Goal: Download file/media

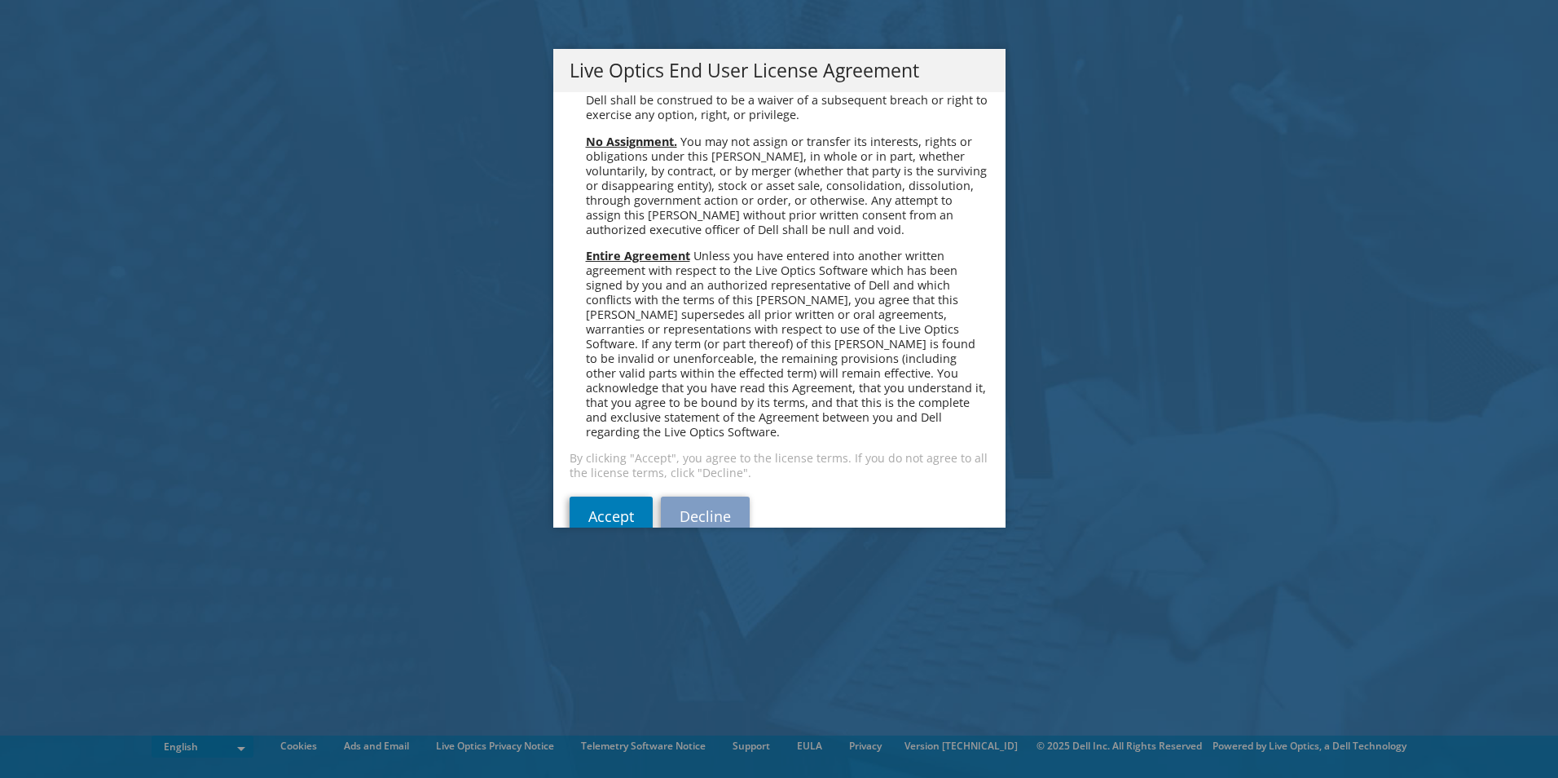
scroll to position [6163, 0]
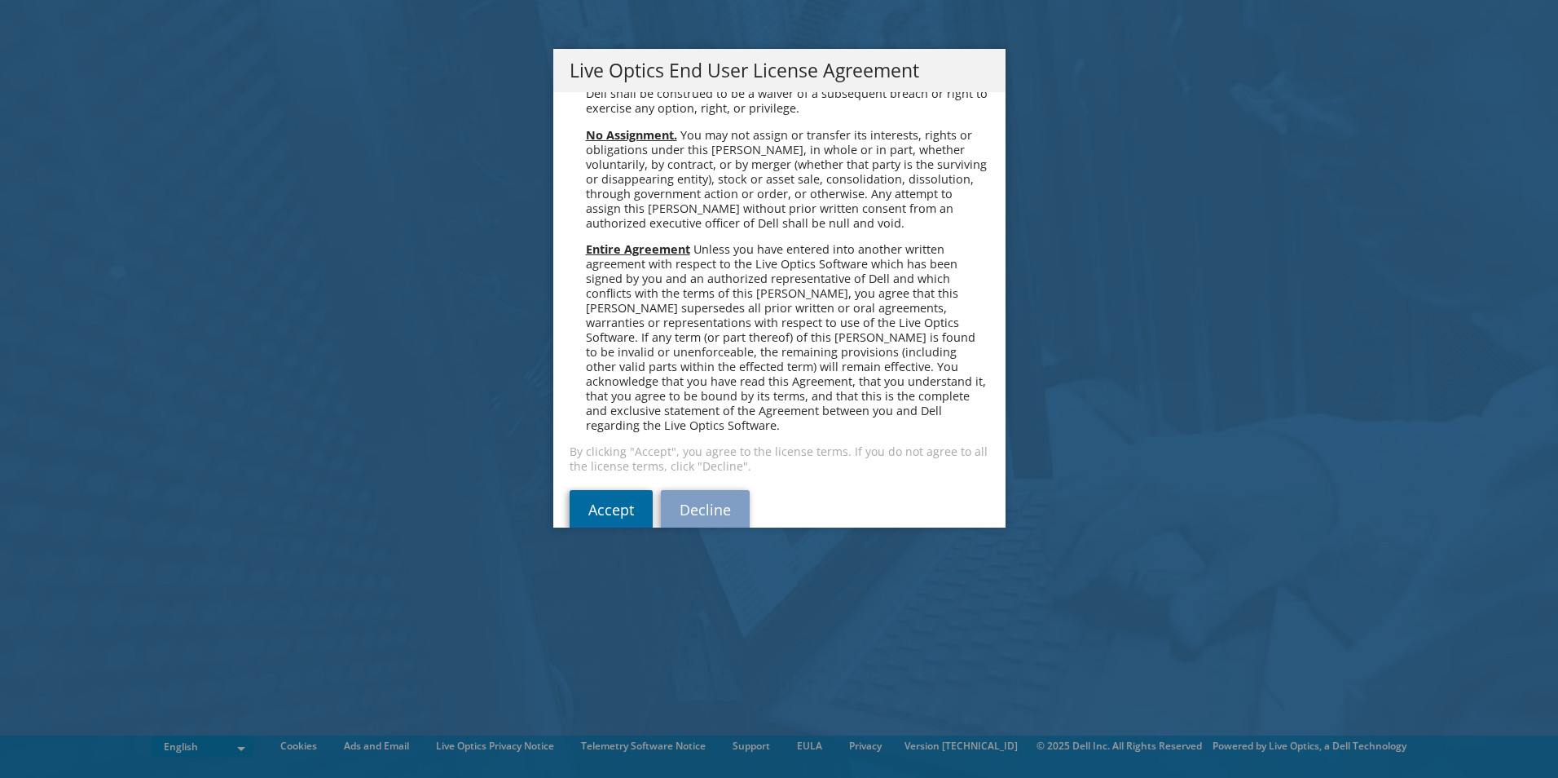
click at [593, 490] on link "Accept" at bounding box center [611, 509] width 83 height 39
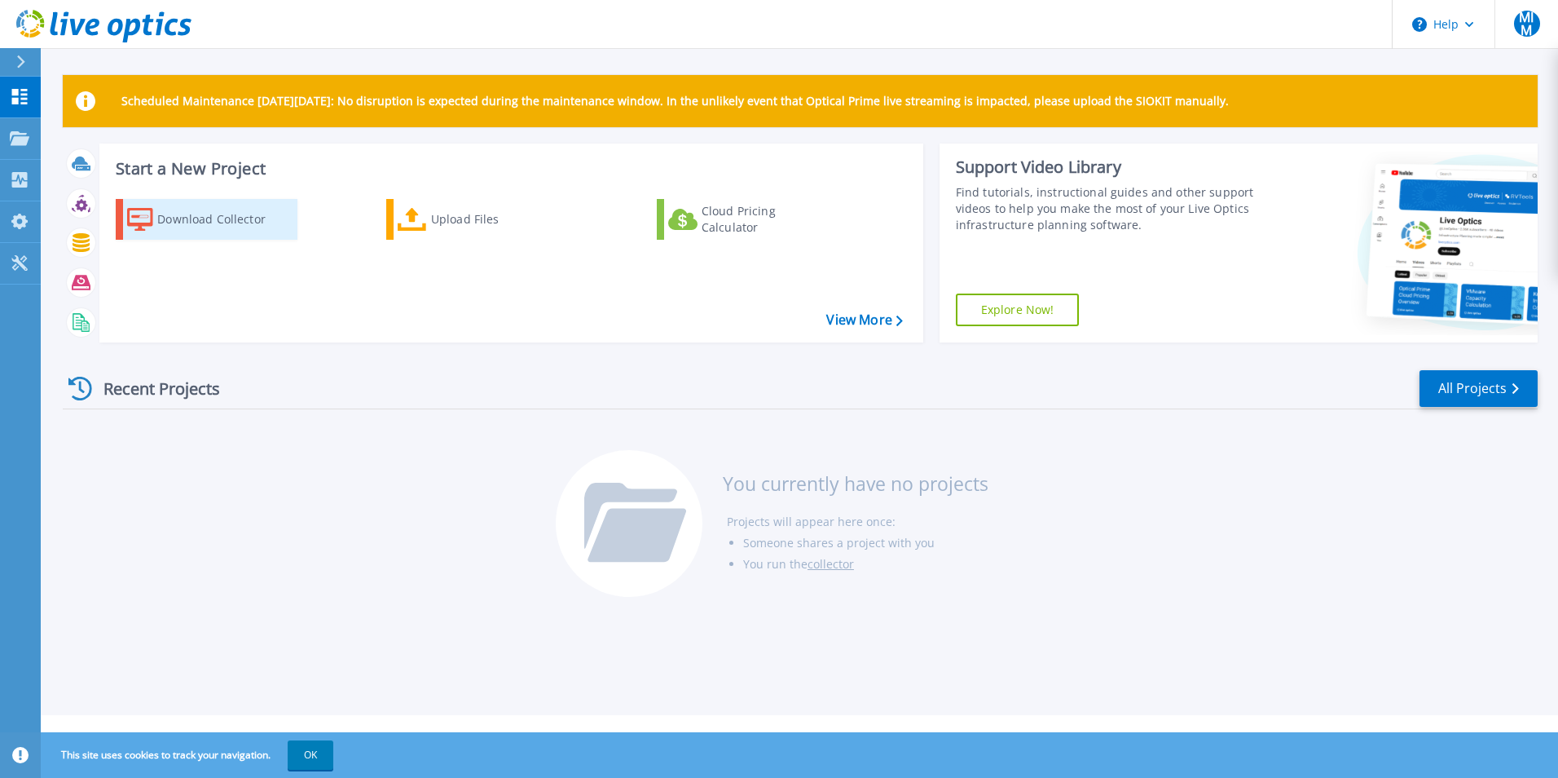
click at [230, 227] on div "Download Collector" at bounding box center [222, 219] width 130 height 33
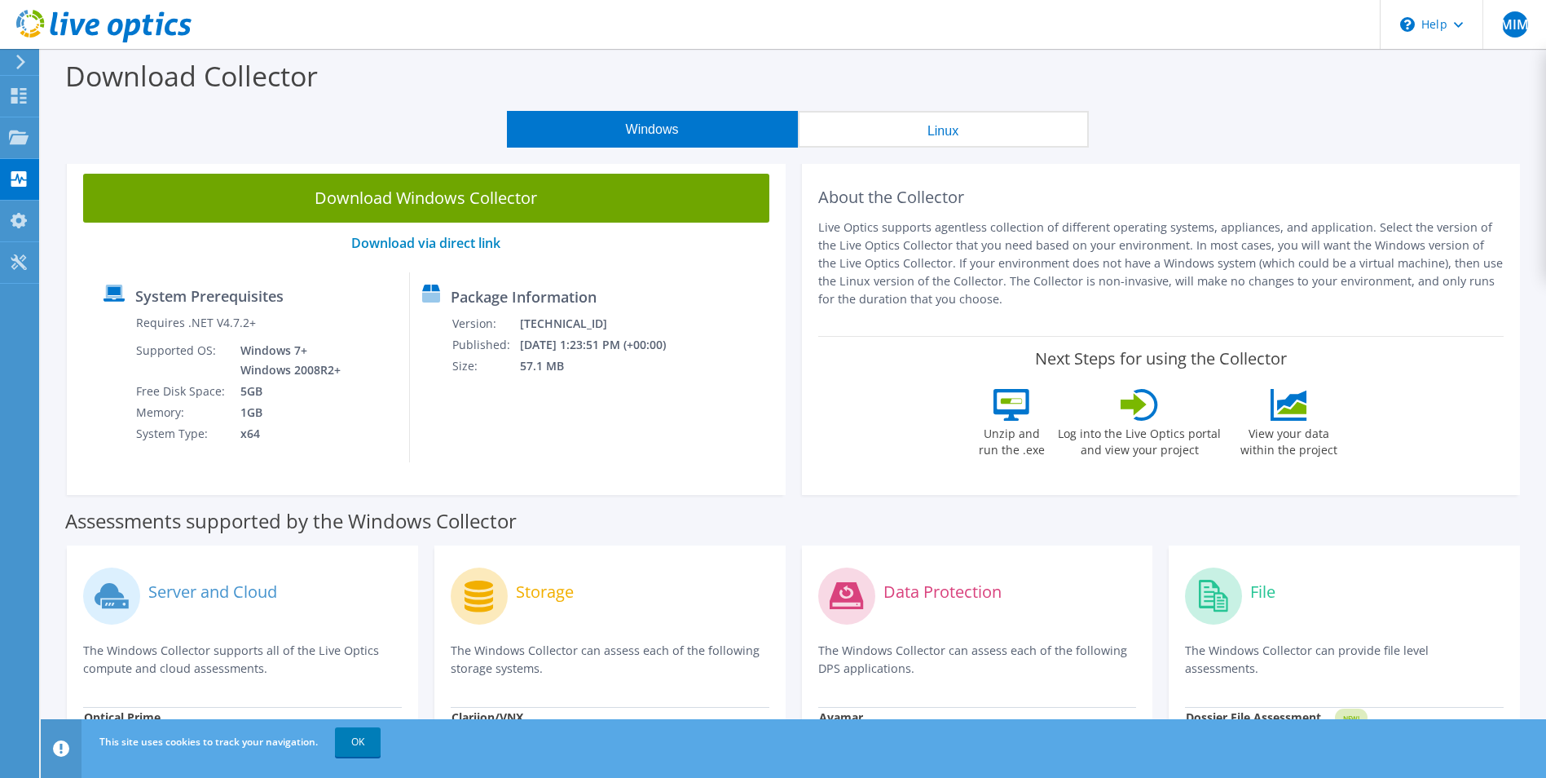
drag, startPoint x: 533, startPoint y: 210, endPoint x: 539, endPoint y: 217, distance: 8.7
click at [533, 210] on link "Download Windows Collector" at bounding box center [426, 198] width 686 height 49
click at [747, 356] on div "System Prerequisites Requires .NET V4.7.2+ Supported OS: Windows 7+ Windows 200…" at bounding box center [426, 367] width 670 height 190
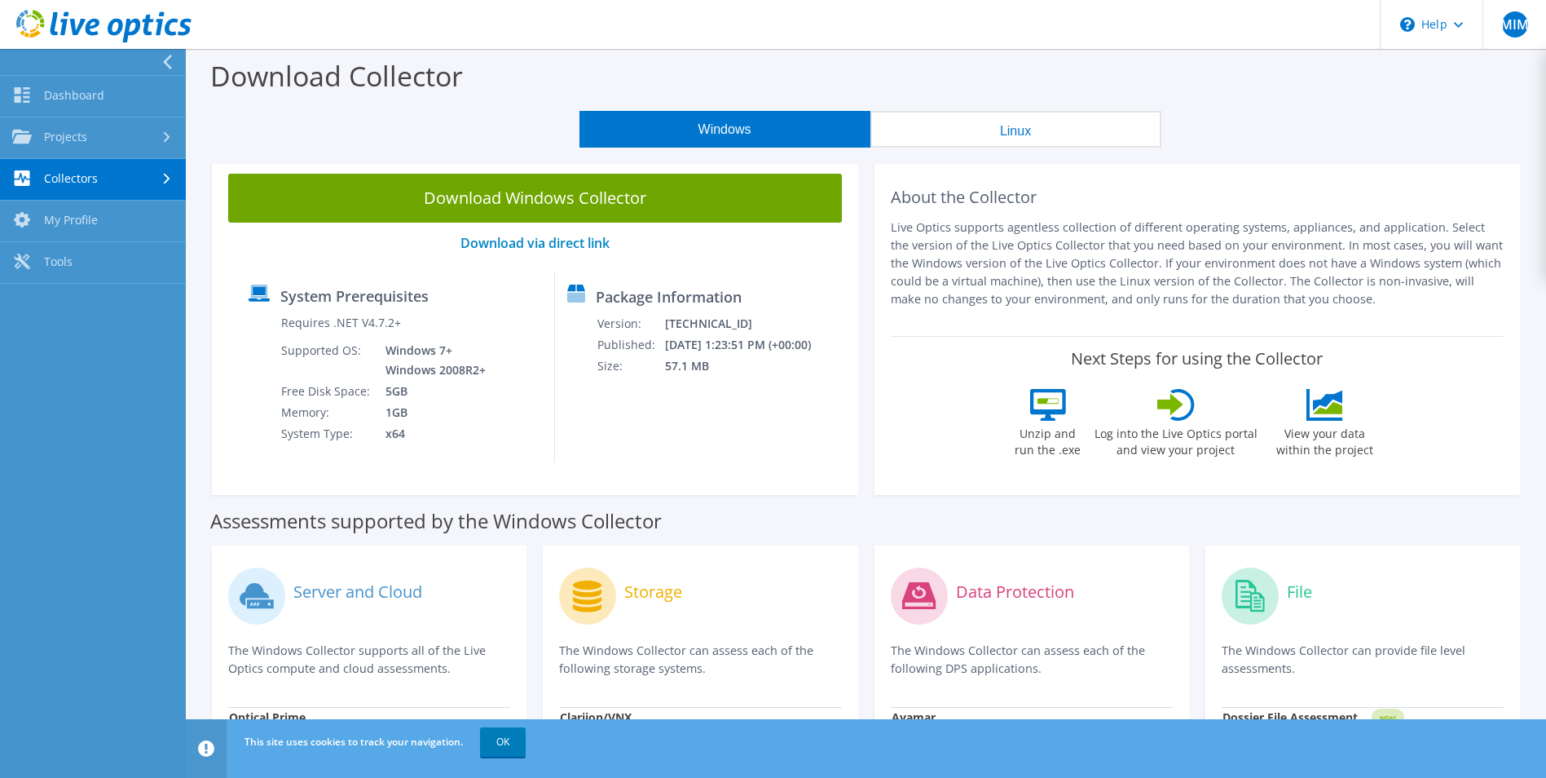
click at [55, 45] on link at bounding box center [103, 40] width 175 height 14
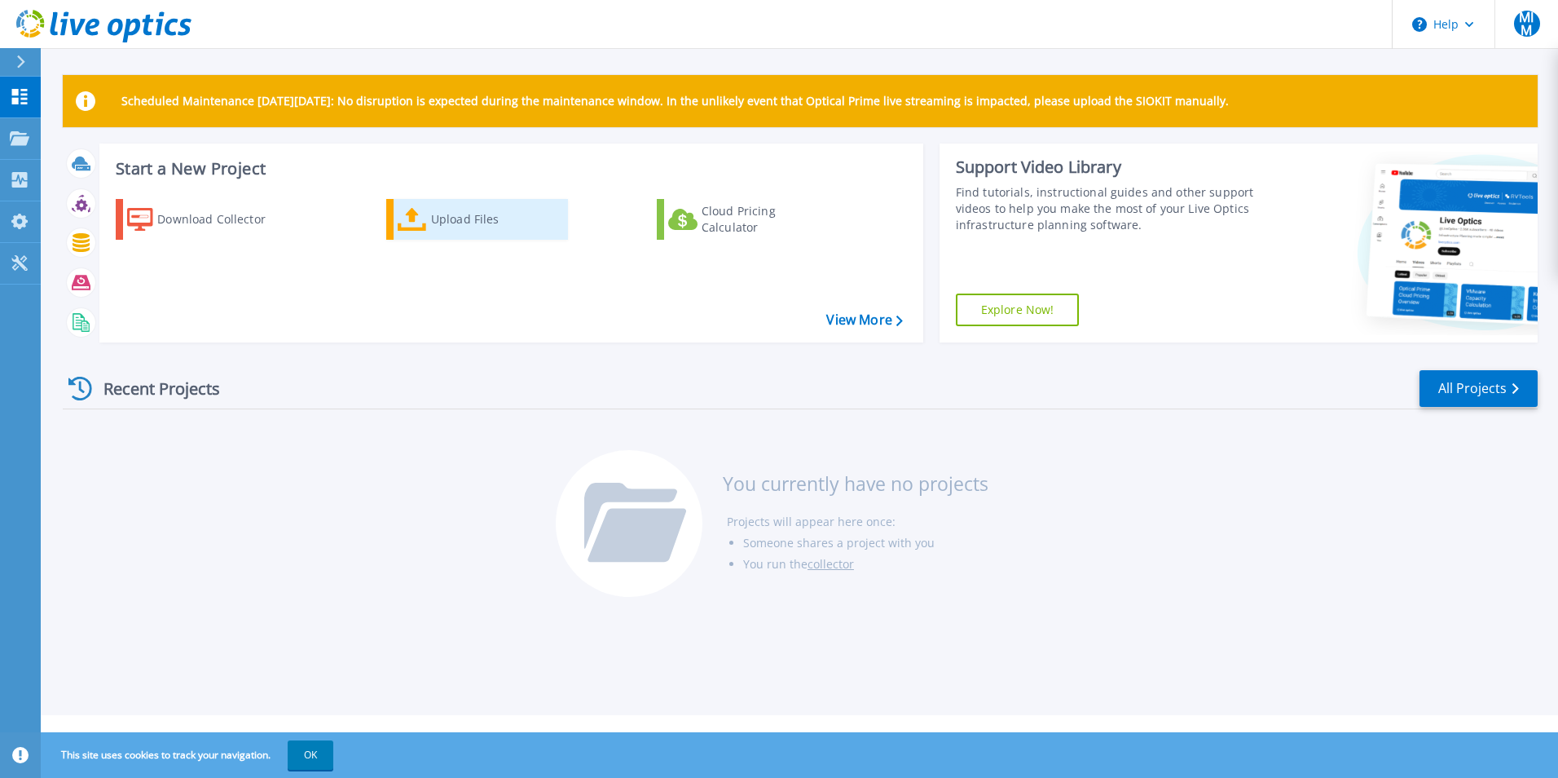
click at [427, 214] on link "Upload Files" at bounding box center [477, 219] width 182 height 41
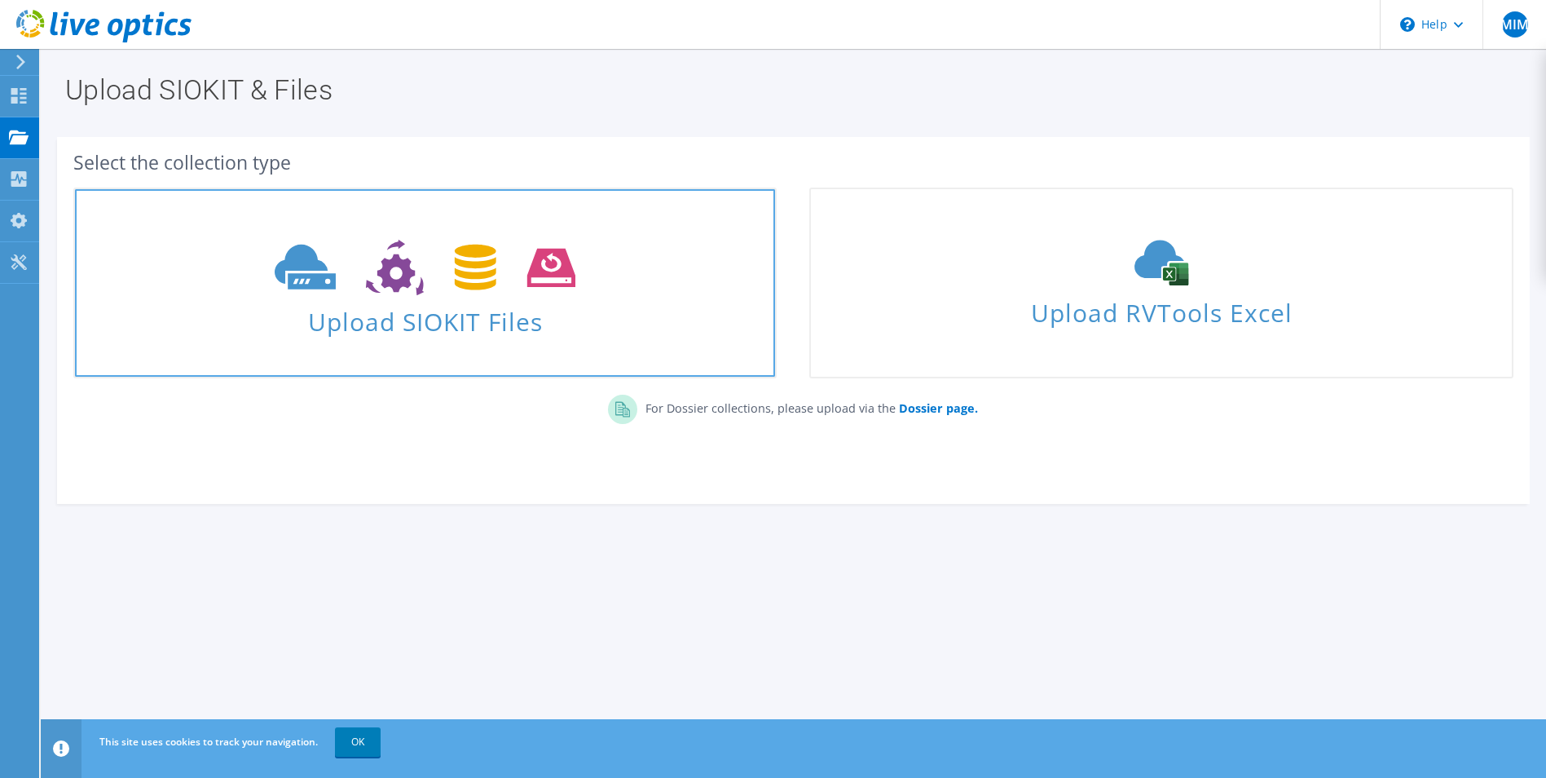
click at [556, 263] on use at bounding box center [425, 268] width 301 height 56
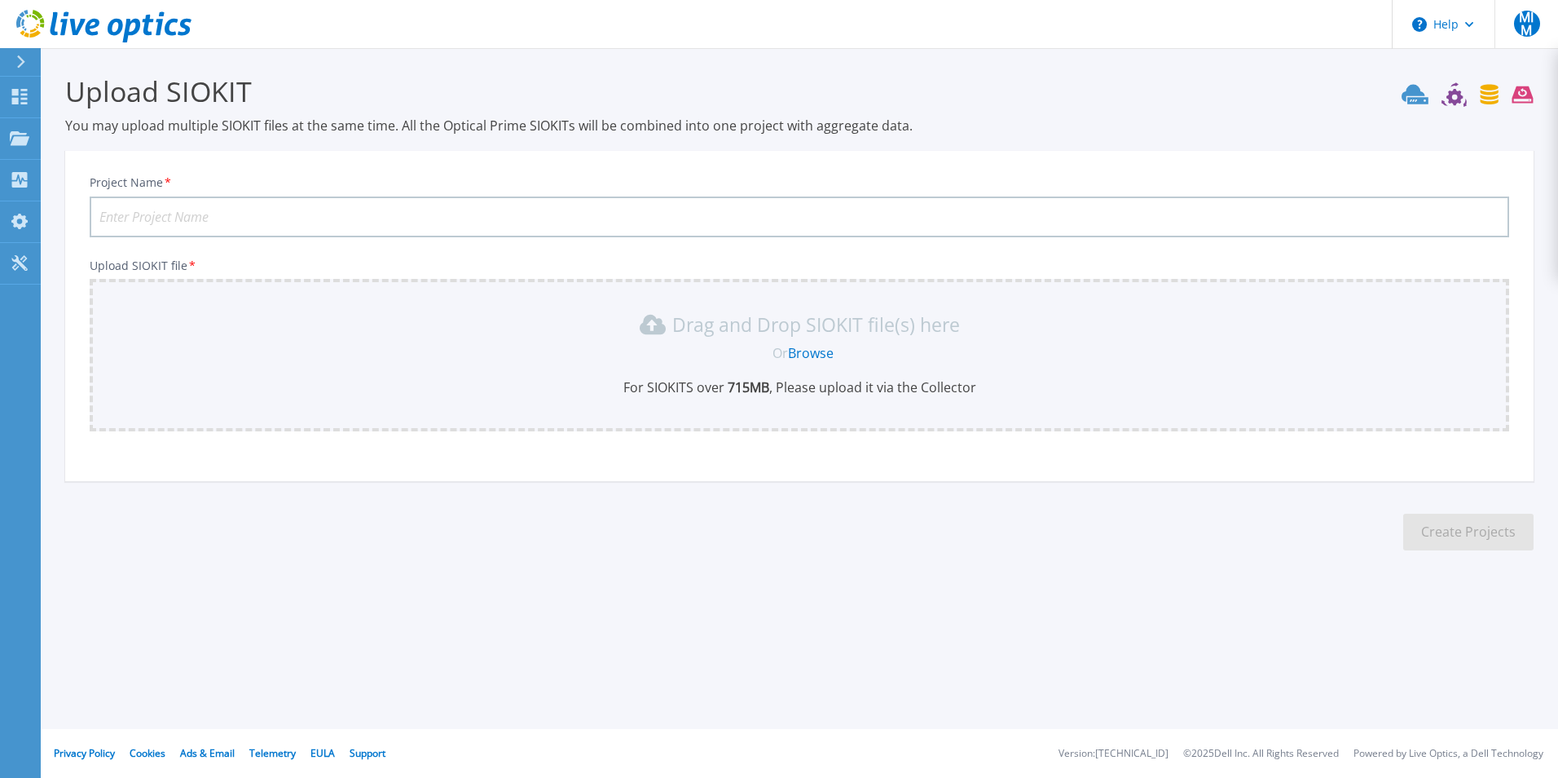
click at [351, 220] on input "Project Name *" at bounding box center [800, 216] width 1420 height 41
type input "ZAL"
click at [632, 332] on div "Drag and Drop SIOKIT file(s) here" at bounding box center [799, 324] width 1400 height 26
click at [802, 346] on link "Browse" at bounding box center [811, 353] width 46 height 18
click at [20, 67] on icon at bounding box center [21, 61] width 8 height 13
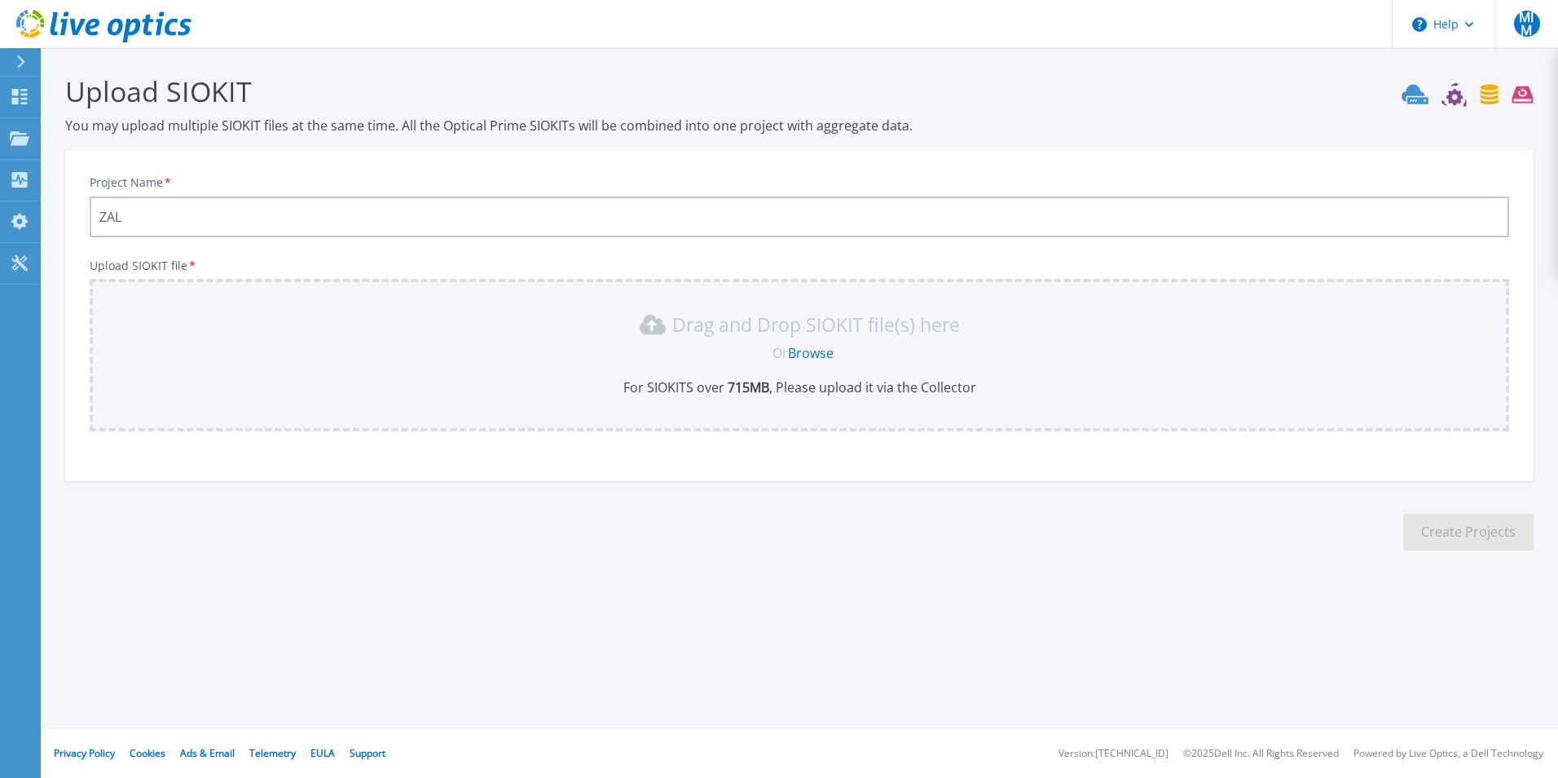
click at [18, 25] on icon at bounding box center [19, 22] width 6 height 12
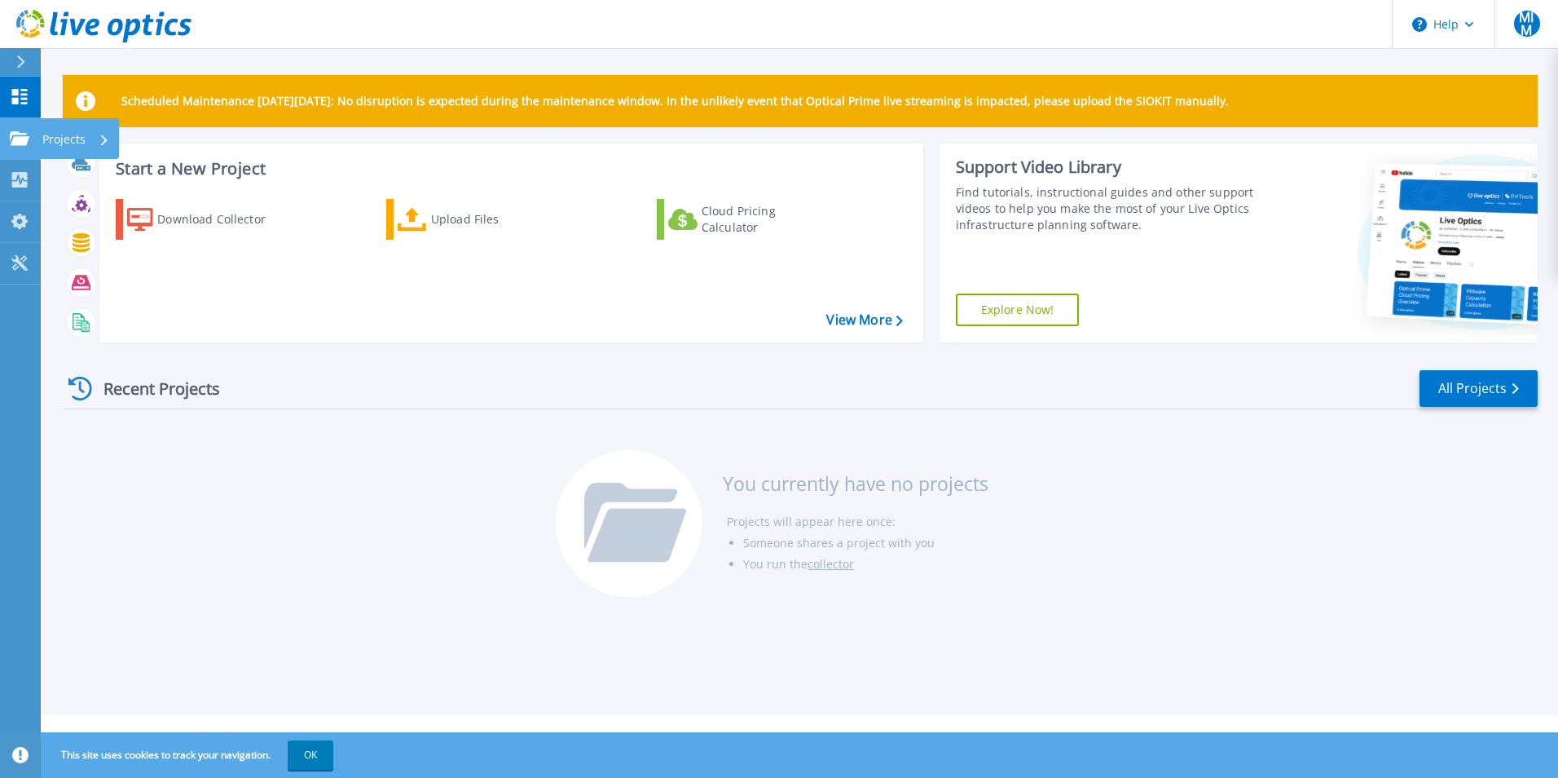
click at [33, 137] on link "Projects Projects" at bounding box center [20, 139] width 41 height 42
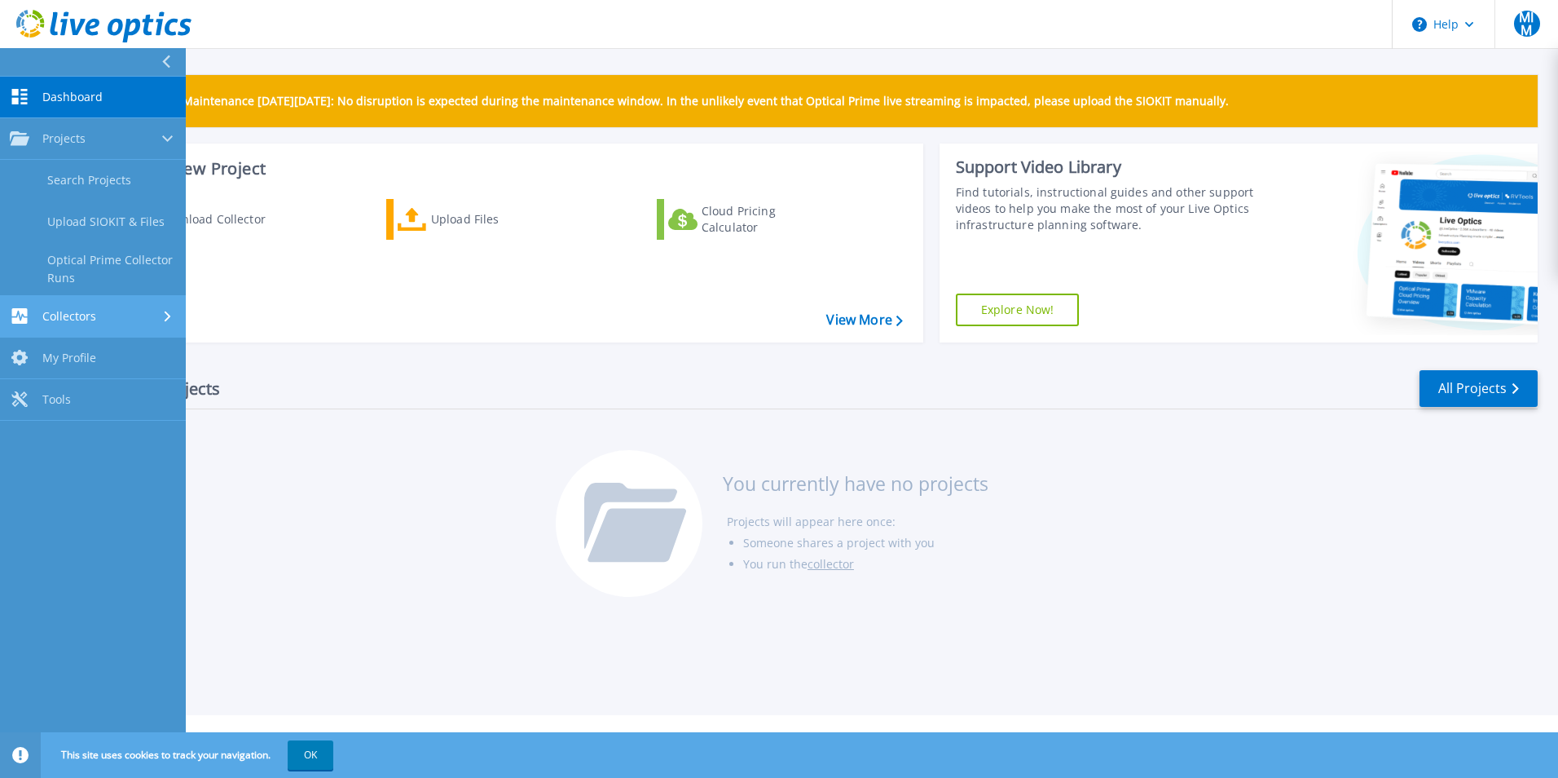
click at [118, 313] on div "Collectors" at bounding box center [93, 315] width 166 height 15
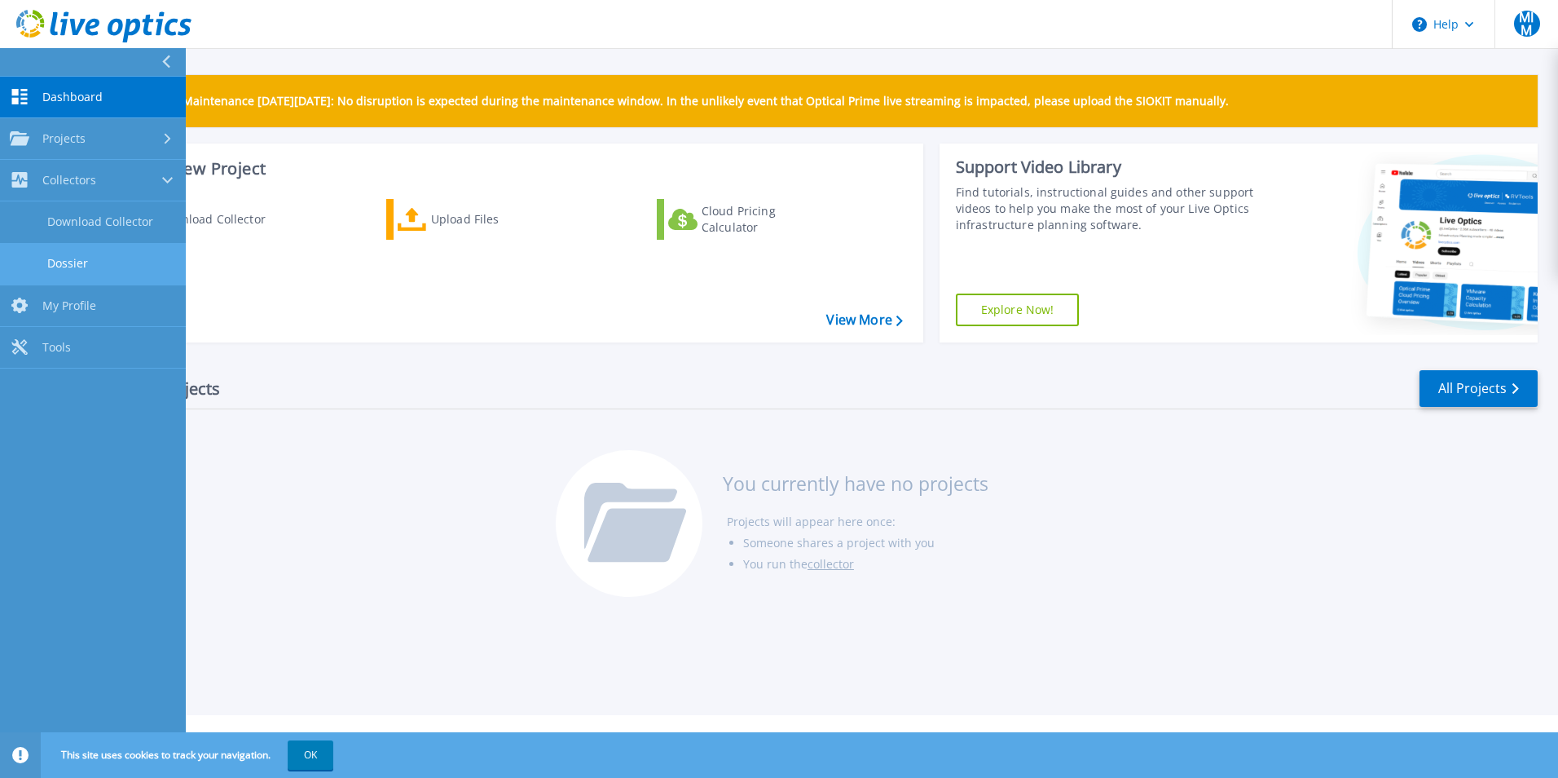
click at [107, 261] on link "Dossier" at bounding box center [93, 264] width 186 height 42
